Goal: Task Accomplishment & Management: Manage account settings

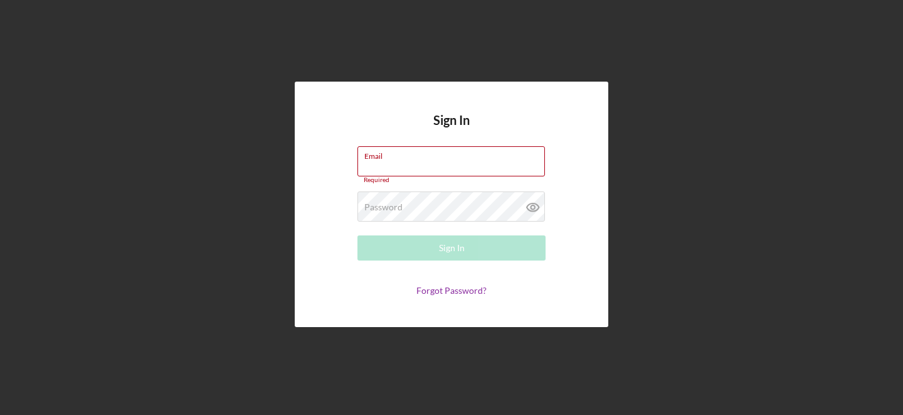
type input "[PERSON_NAME][EMAIL_ADDRESS][DOMAIN_NAME]"
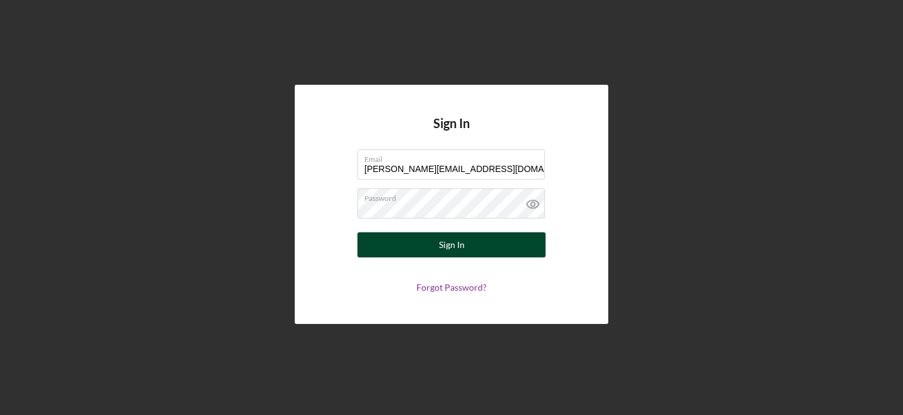
click at [512, 243] on button "Sign In" at bounding box center [452, 244] width 188 height 25
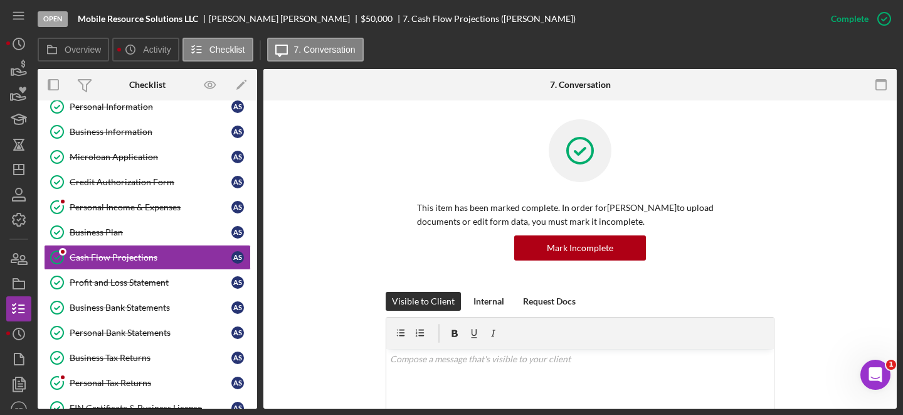
scroll to position [41, 0]
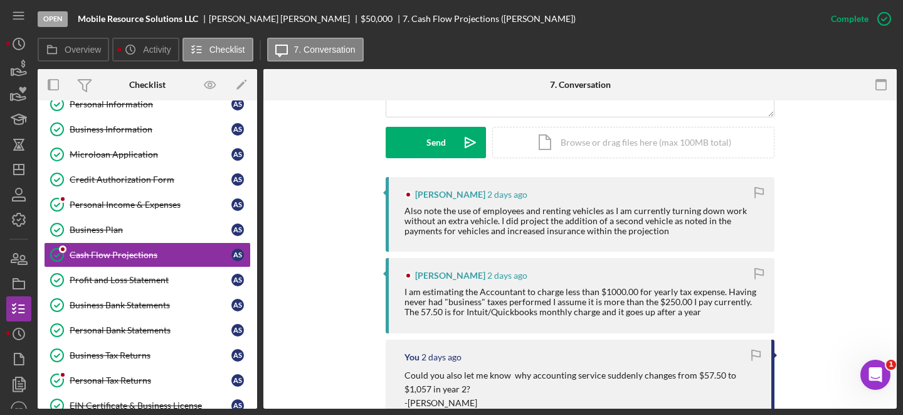
scroll to position [347, 0]
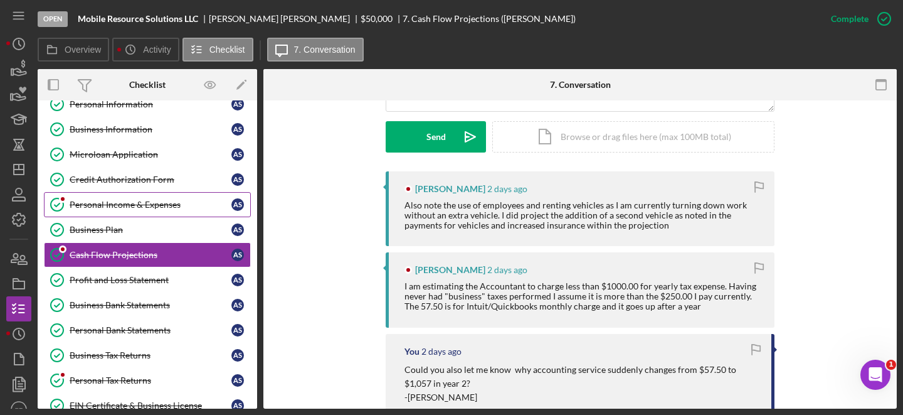
click at [158, 202] on div "Personal Income & Expenses" at bounding box center [151, 204] width 162 height 10
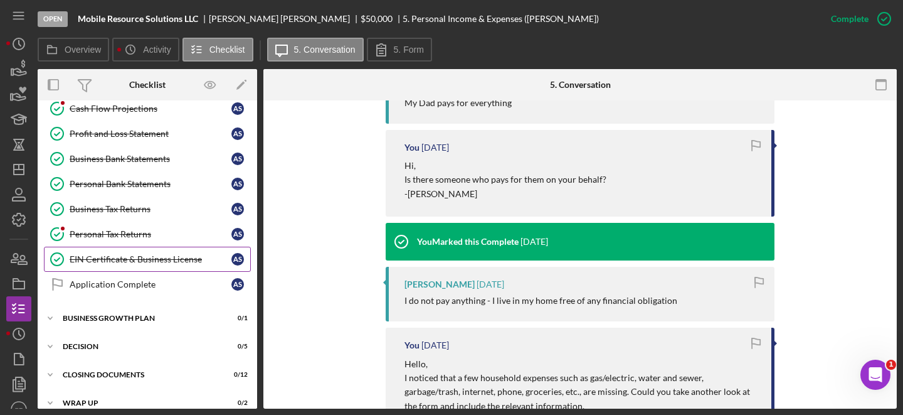
scroll to position [122, 0]
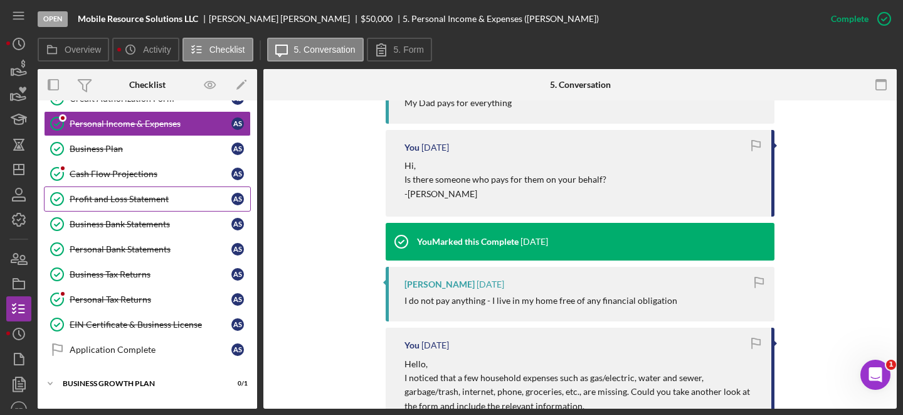
click at [121, 196] on div "Profit and Loss Statement" at bounding box center [151, 199] width 162 height 10
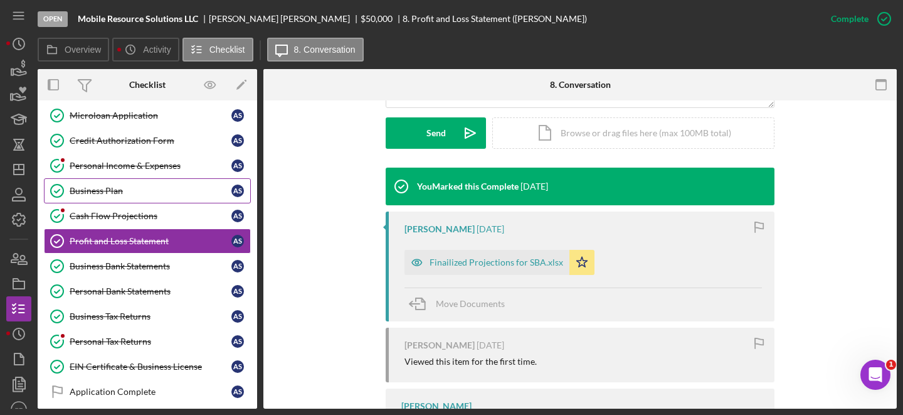
scroll to position [77, 0]
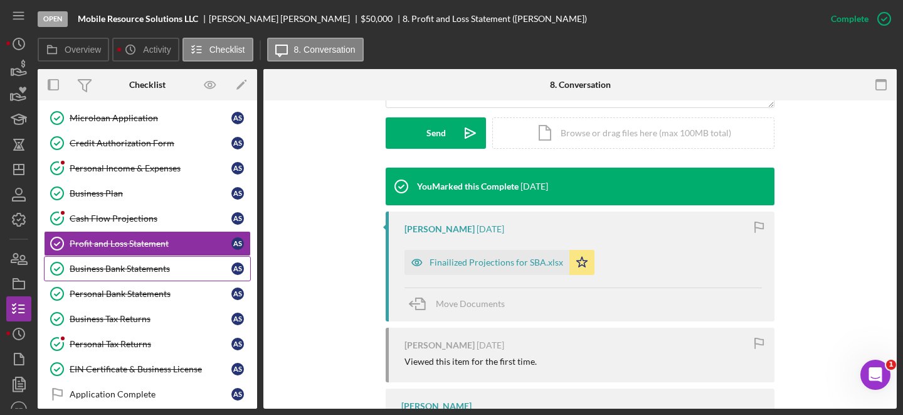
click at [172, 275] on link "Business Bank Statements Business Bank Statements A S" at bounding box center [147, 268] width 207 height 25
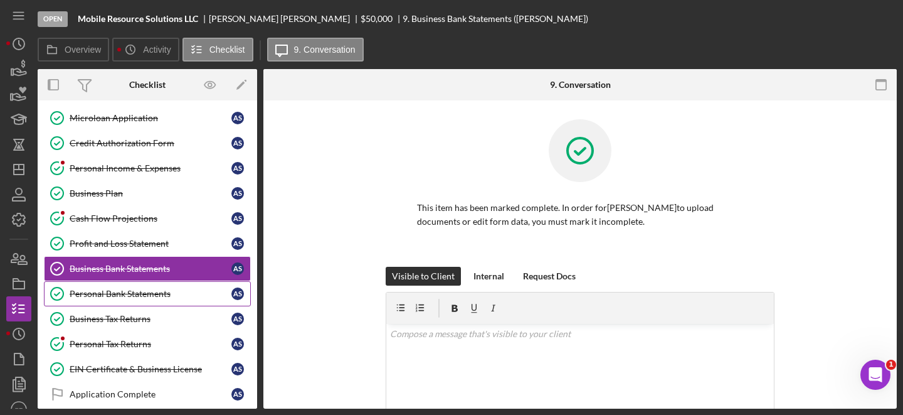
click at [169, 289] on div "Personal Bank Statements" at bounding box center [151, 294] width 162 height 10
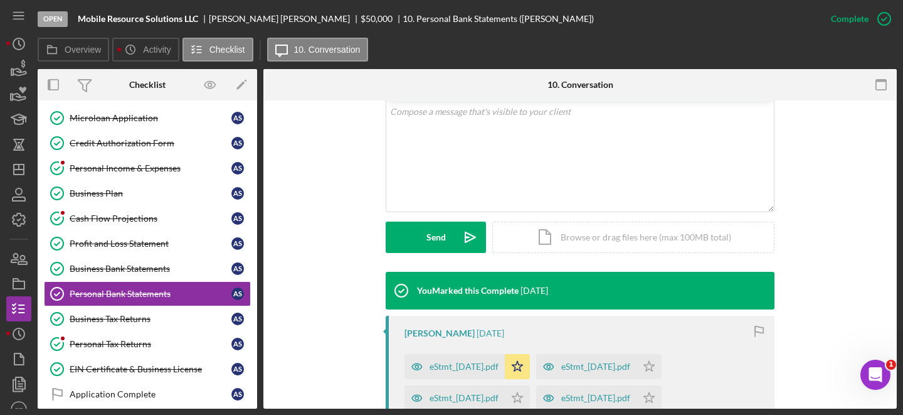
scroll to position [384, 0]
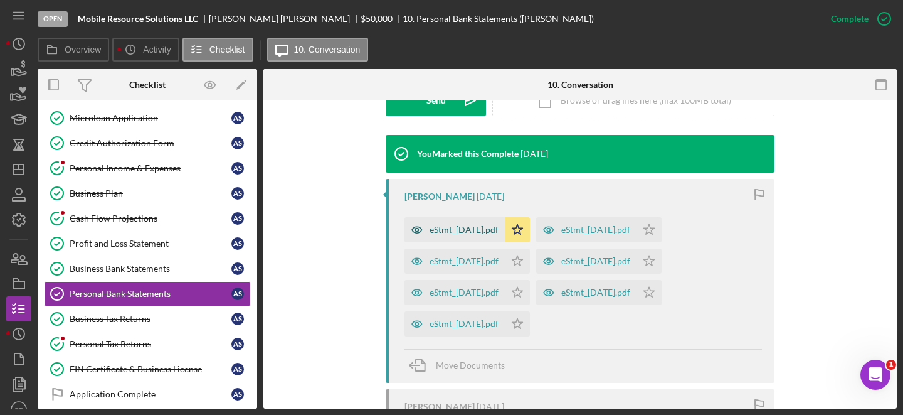
click at [467, 230] on div "eStmt_2025-03-10.pdf" at bounding box center [464, 230] width 69 height 10
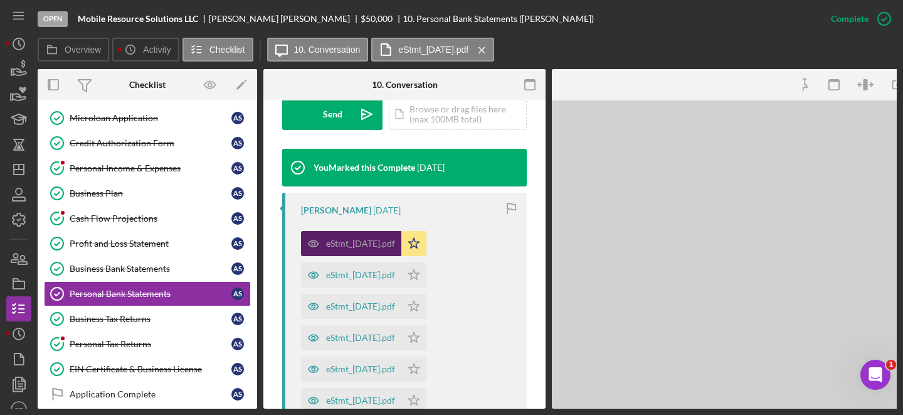
scroll to position [398, 0]
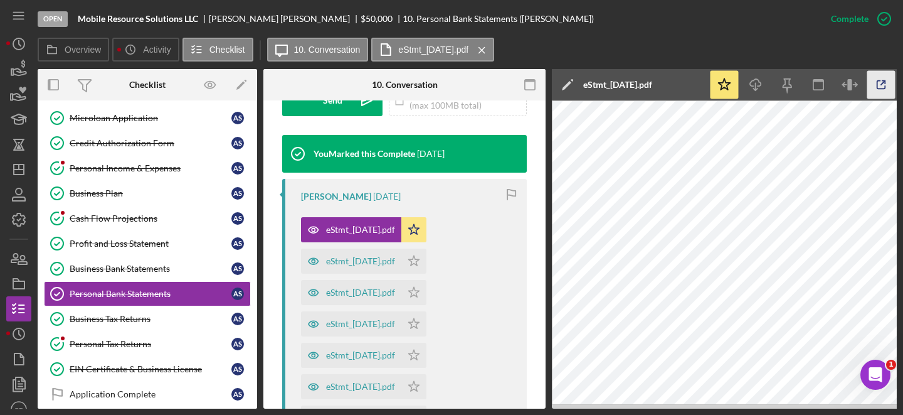
click at [876, 95] on icon "button" at bounding box center [881, 85] width 28 height 28
click at [365, 270] on div "eStmt_2025-04-09.pdf" at bounding box center [351, 260] width 100 height 25
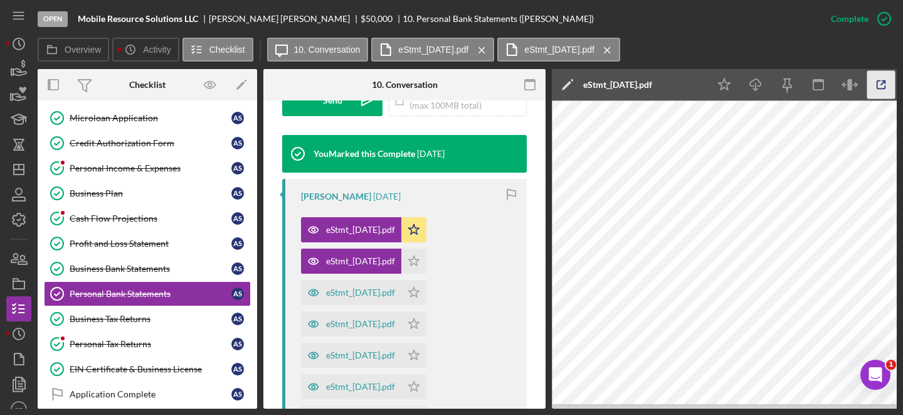
click at [882, 84] on line "button" at bounding box center [883, 83] width 4 height 4
click at [368, 295] on div "eStmt_2025-05-08.pdf" at bounding box center [360, 292] width 69 height 10
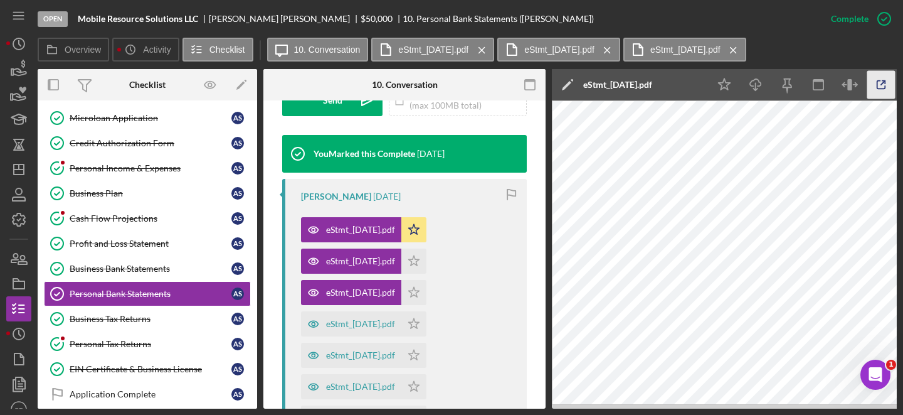
click at [879, 88] on icon "button" at bounding box center [881, 85] width 8 height 8
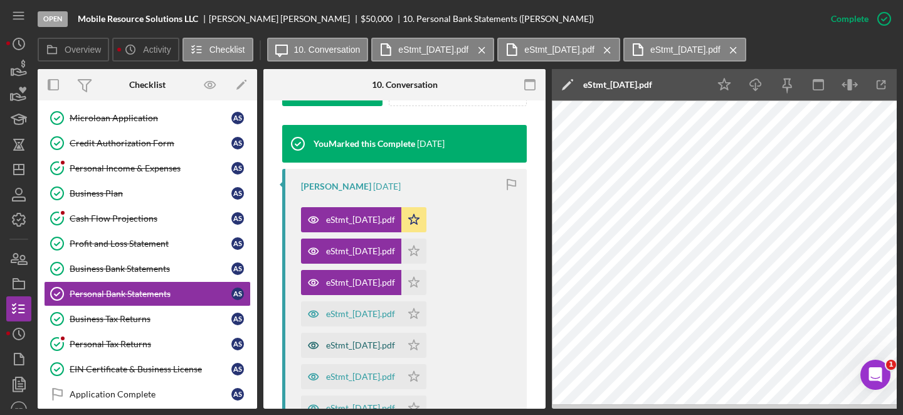
scroll to position [409, 0]
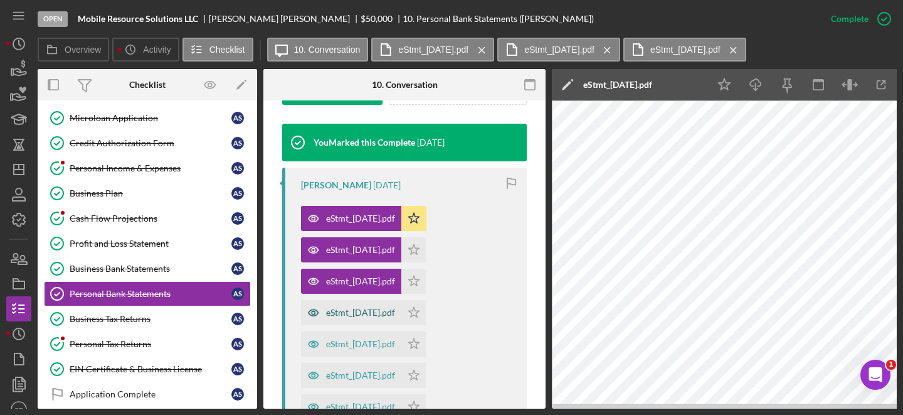
click at [328, 321] on div "eStmt_2025-06-06.pdf" at bounding box center [351, 312] width 100 height 25
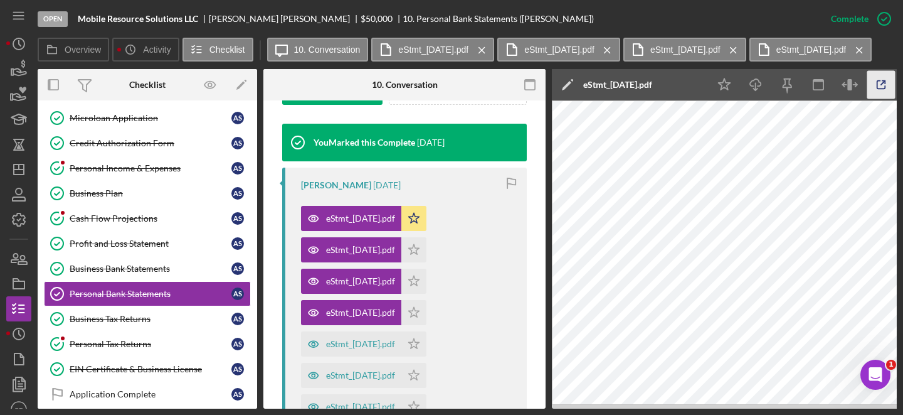
click at [879, 81] on icon "button" at bounding box center [881, 85] width 28 height 28
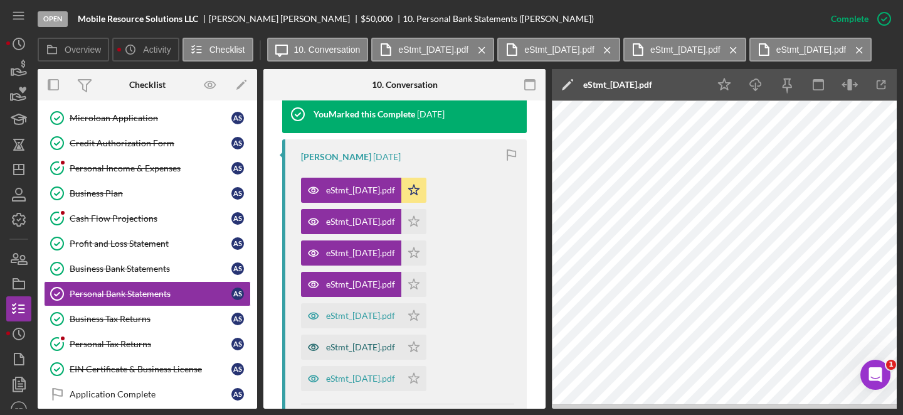
scroll to position [442, 0]
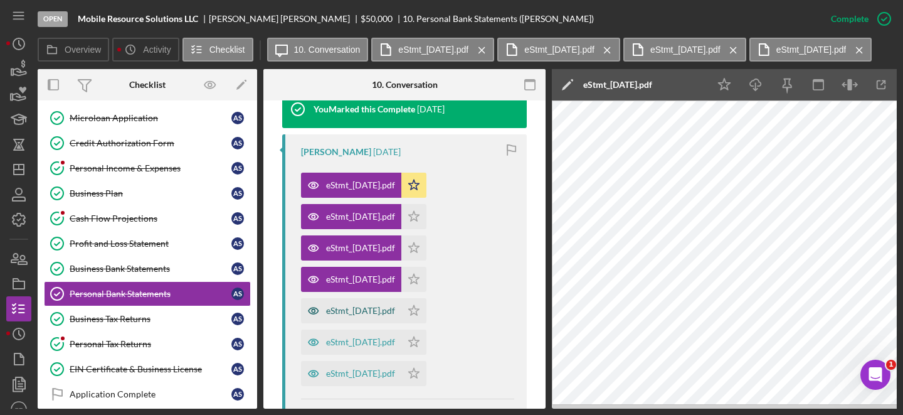
click at [366, 307] on div "eStmt_2025-07-10.pdf" at bounding box center [360, 310] width 69 height 10
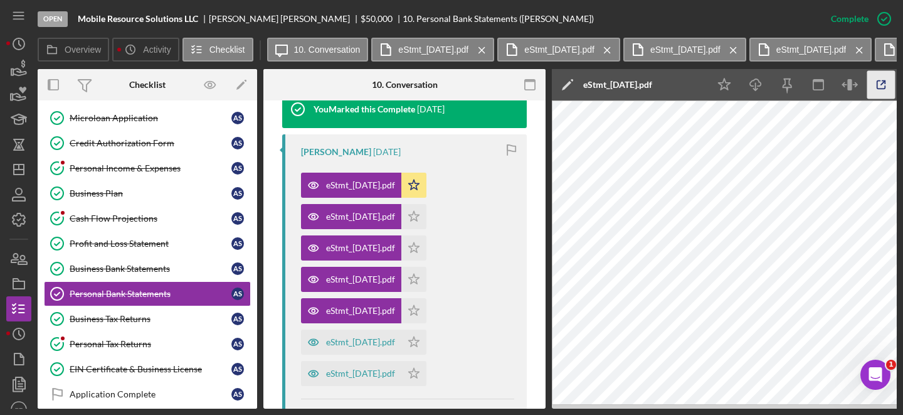
click at [885, 88] on icon "button" at bounding box center [881, 85] width 8 height 8
click at [373, 350] on div "eStmt_2025-08-08.pdf" at bounding box center [351, 341] width 100 height 25
click at [887, 90] on icon "button" at bounding box center [881, 85] width 28 height 28
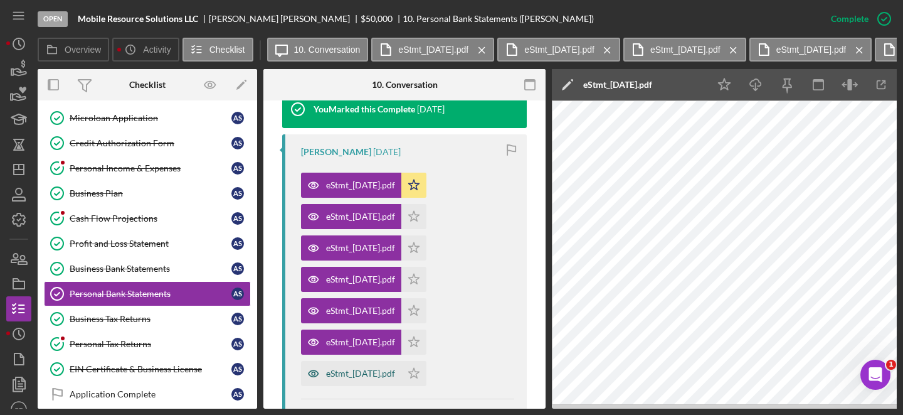
click at [360, 379] on div "eStmt_2025-09-09.pdf" at bounding box center [351, 373] width 100 height 25
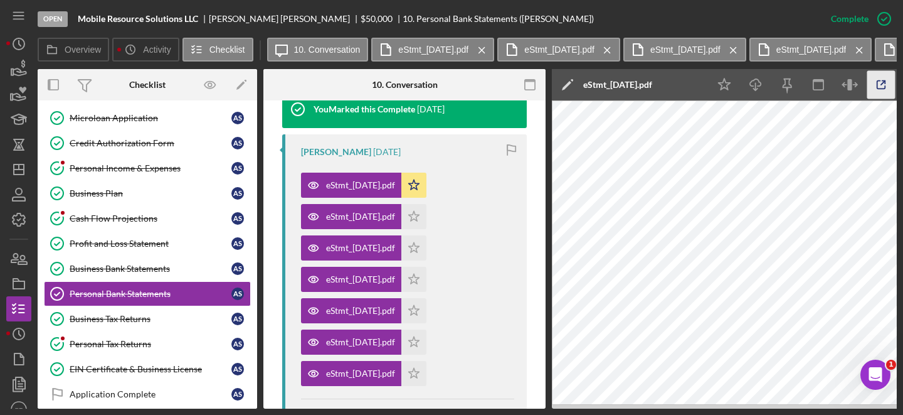
click at [880, 86] on icon "button" at bounding box center [881, 85] width 28 height 28
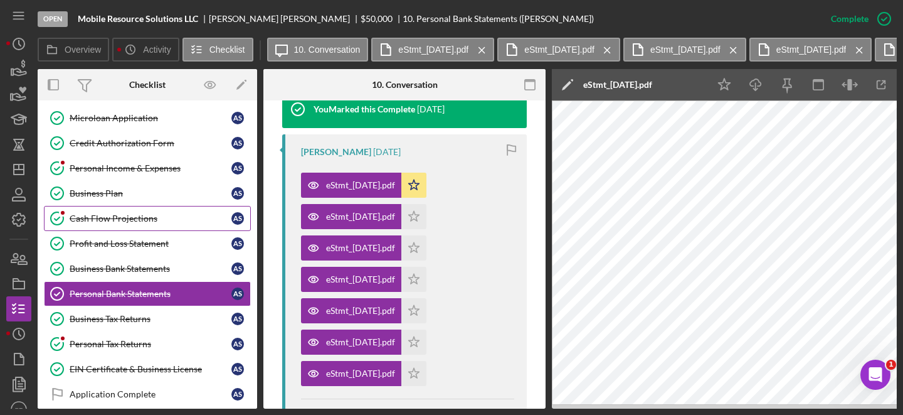
click at [149, 216] on div "Cash Flow Projections" at bounding box center [151, 218] width 162 height 10
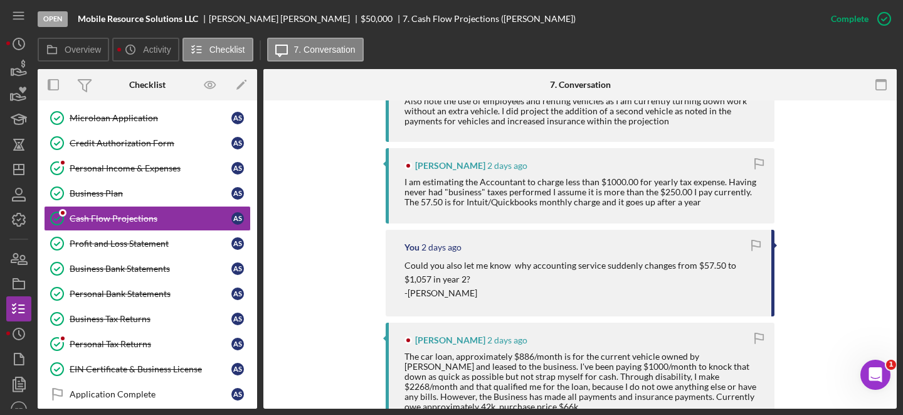
scroll to position [455, 0]
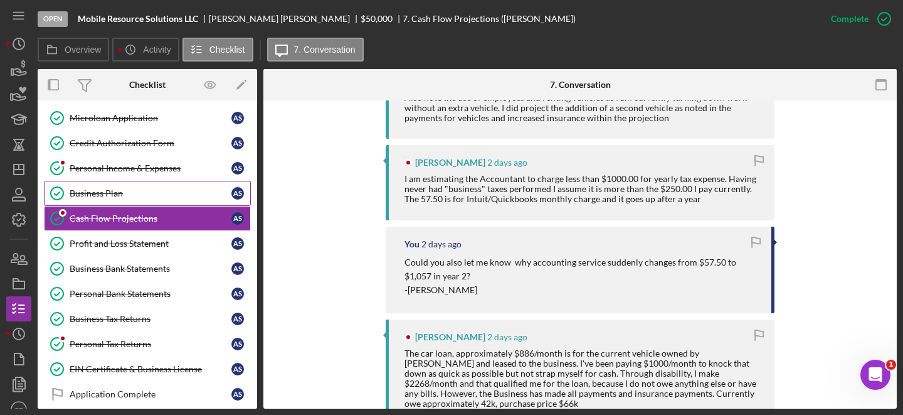
click at [120, 191] on div "Business Plan" at bounding box center [151, 193] width 162 height 10
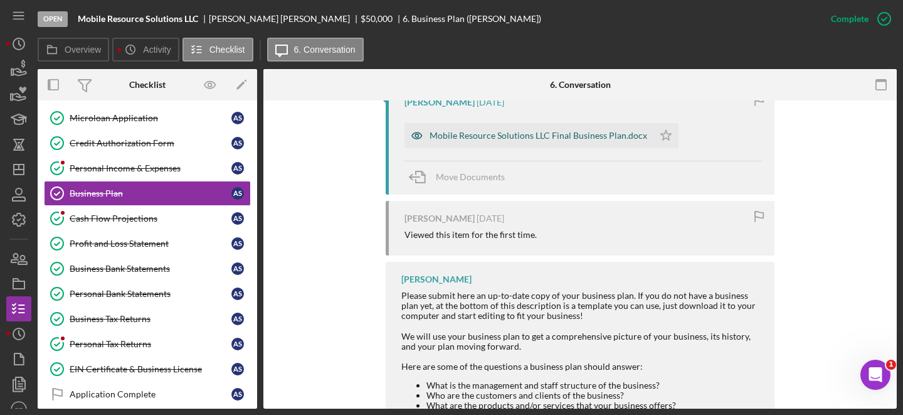
click at [482, 142] on div "Mobile Resource Solutions LLC Final Business Plan.docx" at bounding box center [529, 135] width 249 height 25
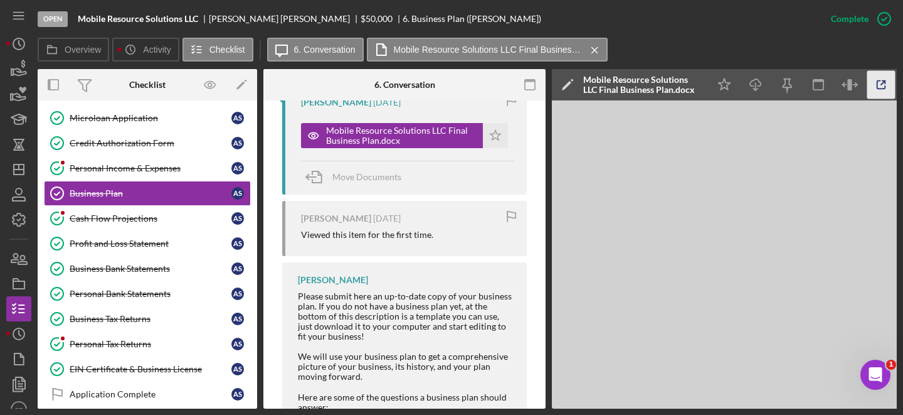
click at [887, 86] on icon "button" at bounding box center [881, 85] width 28 height 28
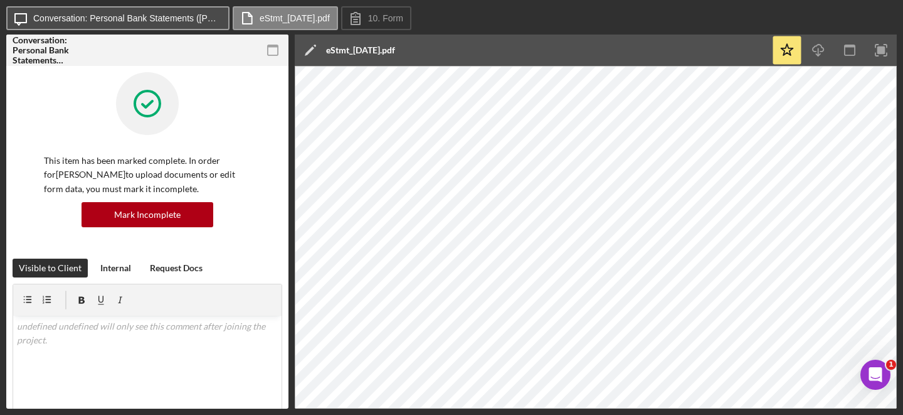
click at [188, 28] on button "Icon/Message Conversation: Personal Bank Statements (Andrew S.)" at bounding box center [117, 18] width 223 height 24
click at [166, 16] on label "Conversation: Personal Bank Statements ([PERSON_NAME])" at bounding box center [127, 18] width 188 height 10
click at [164, 22] on label "Conversation: Personal Bank Statements ([PERSON_NAME])" at bounding box center [127, 18] width 188 height 10
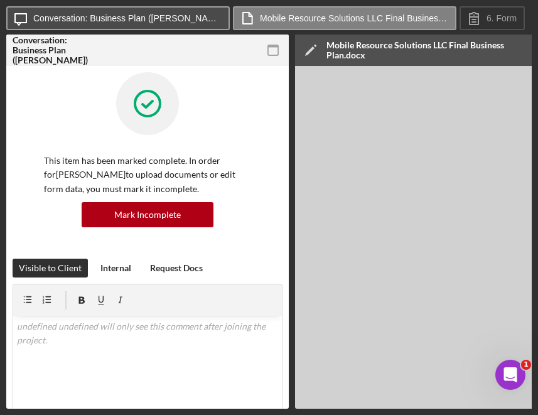
click at [109, 20] on label "Conversation: Business Plan ([PERSON_NAME])" at bounding box center [127, 18] width 188 height 10
